Goal: Use online tool/utility

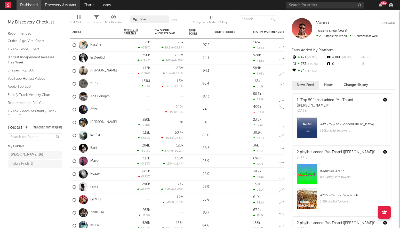
click at [71, 2] on link "Discovery Assistant" at bounding box center [60, 5] width 39 height 10
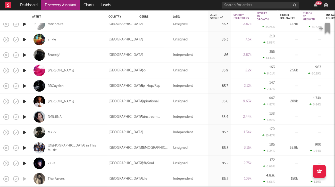
click at [53, 5] on link "Discovery Assistant" at bounding box center [60, 5] width 39 height 10
